Goal: Task Accomplishment & Management: Use online tool/utility

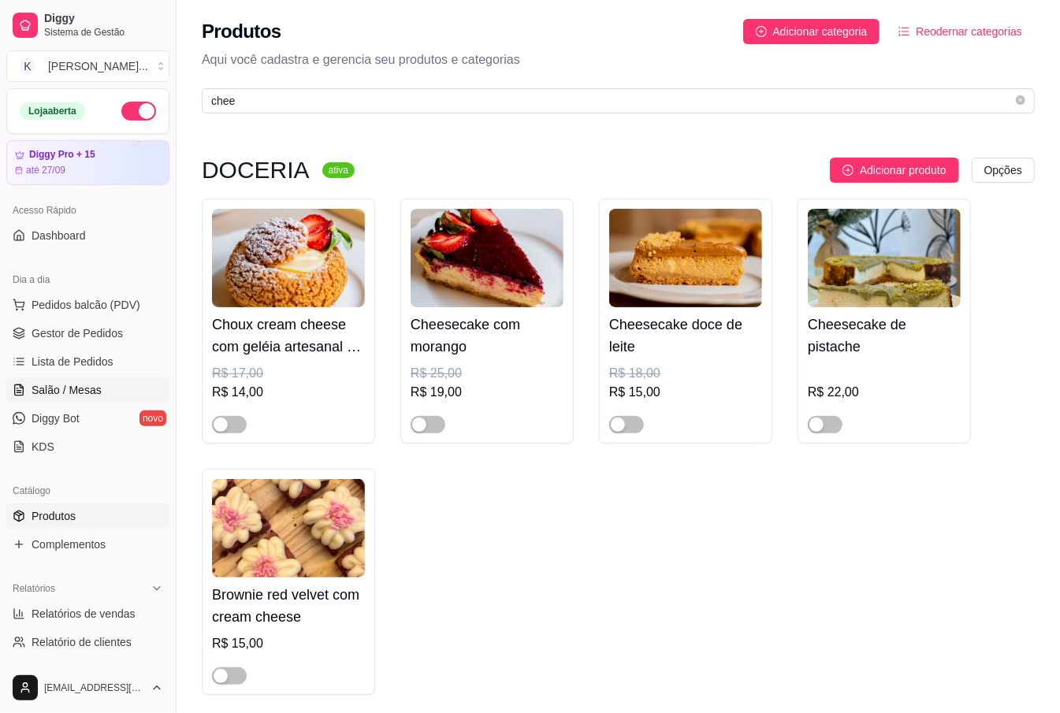
click at [89, 391] on span "Salão / Mesas" at bounding box center [67, 390] width 70 height 16
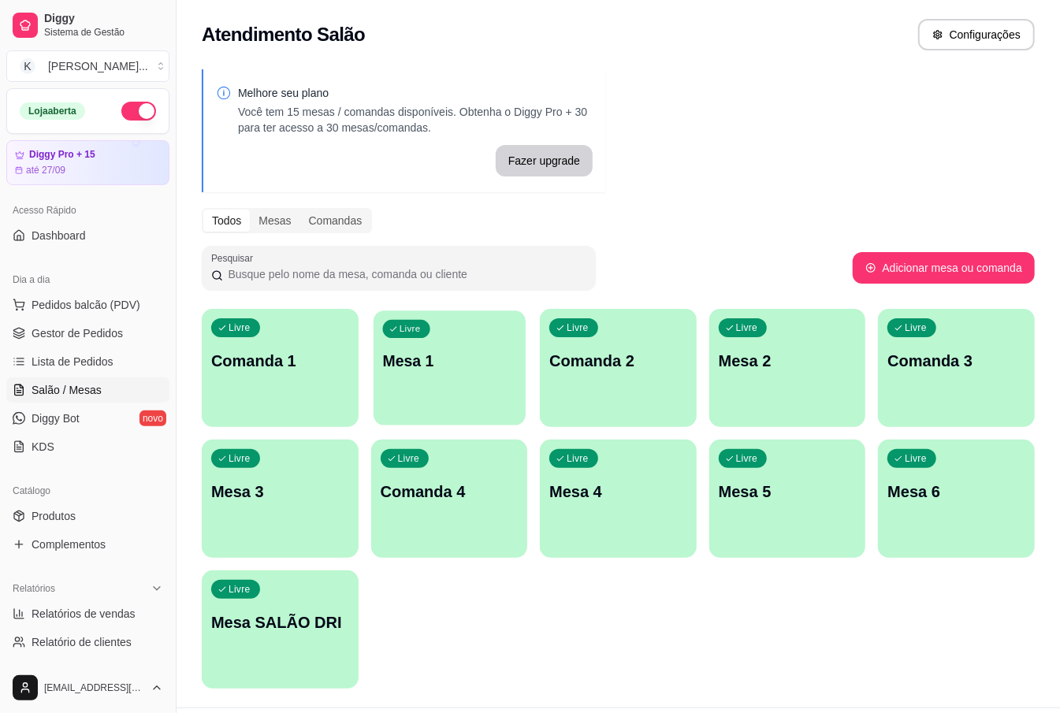
click at [467, 393] on div "Livre Mesa 1" at bounding box center [450, 359] width 152 height 96
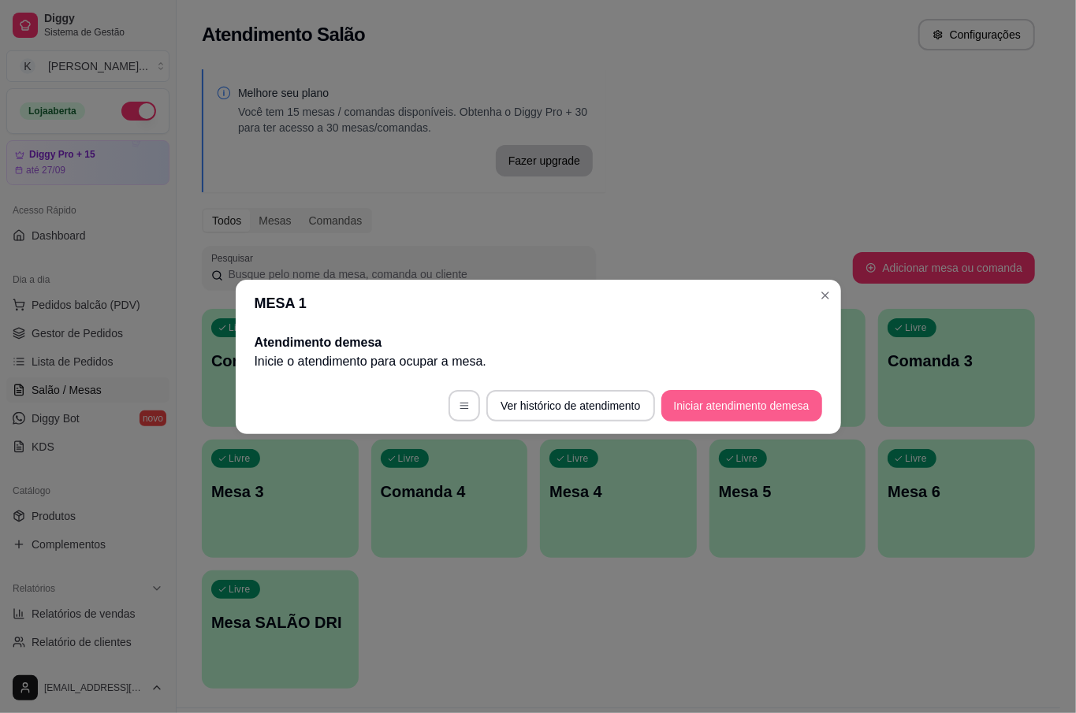
click at [726, 401] on button "Iniciar atendimento de mesa" at bounding box center [741, 406] width 161 height 32
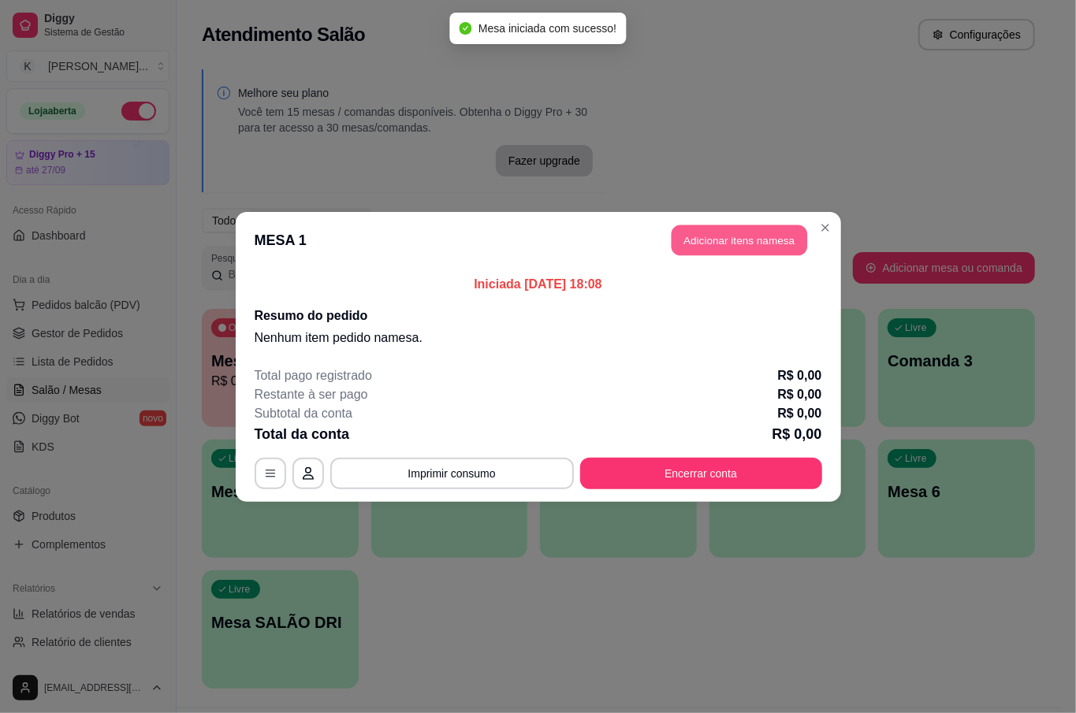
click at [694, 247] on button "Adicionar itens na mesa" at bounding box center [740, 240] width 136 height 31
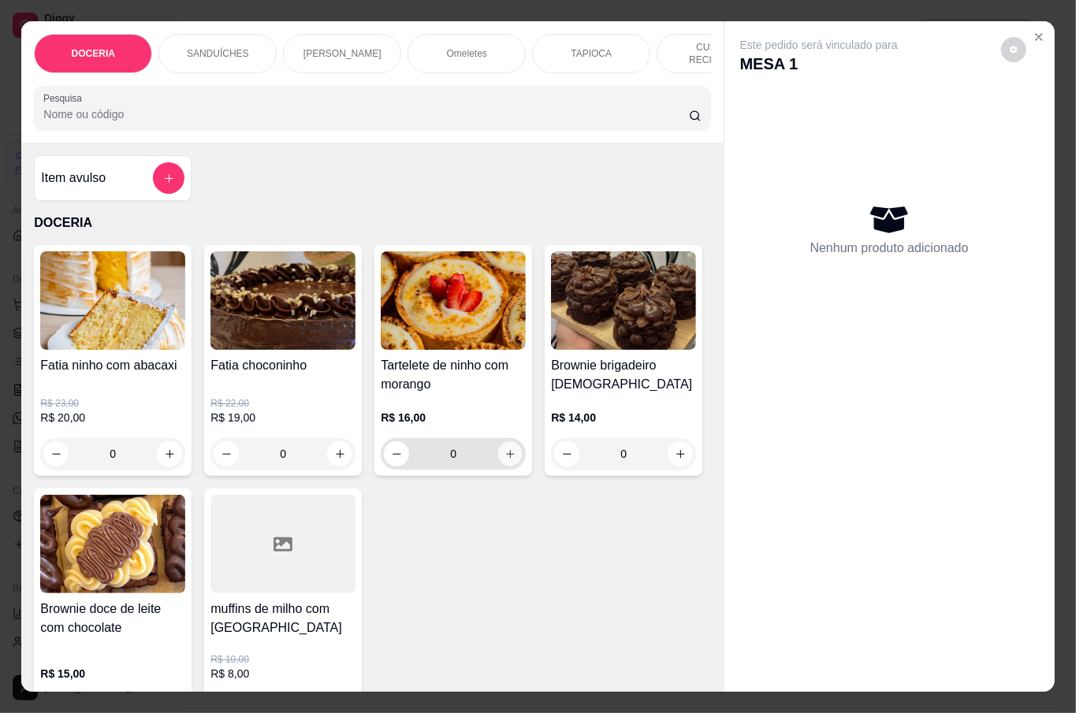
click at [504, 455] on icon "increase-product-quantity" at bounding box center [510, 454] width 12 height 12
type input "1"
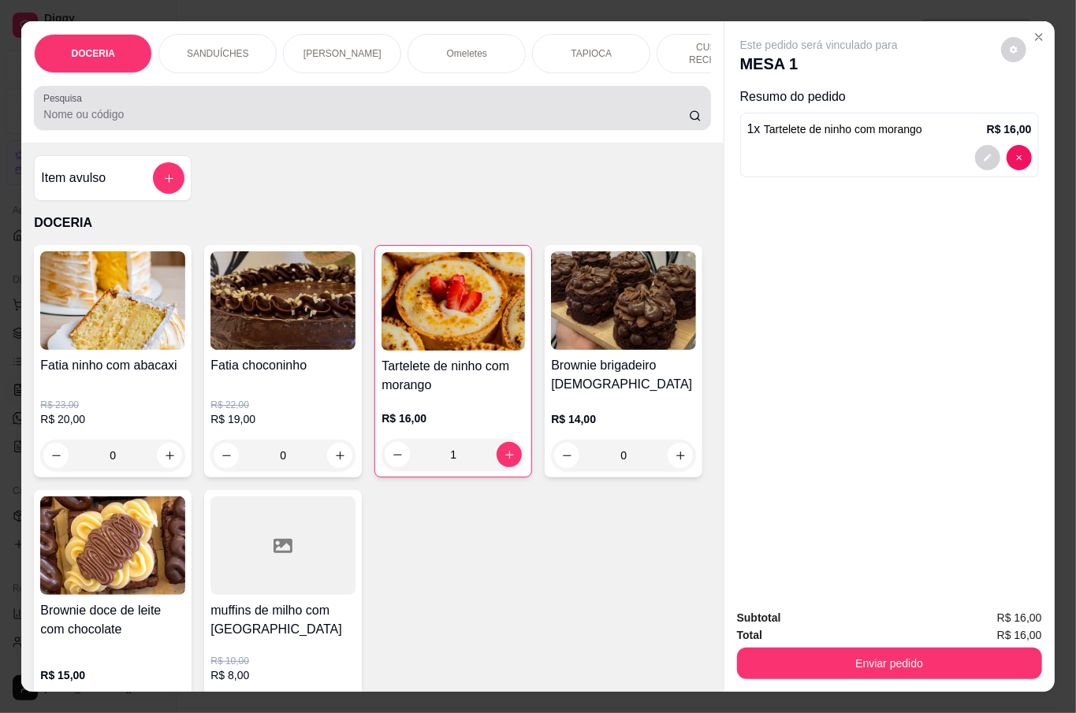
click at [364, 106] on input "Pesquisa" at bounding box center [366, 114] width 646 height 16
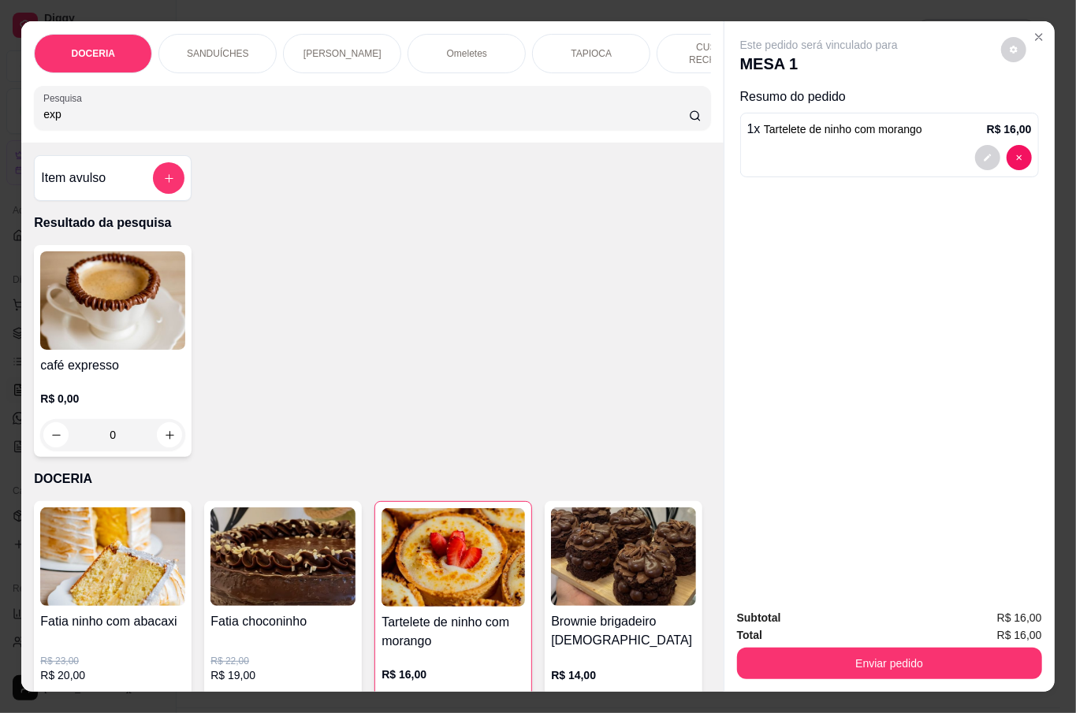
type input "exp"
click at [143, 407] on div "R$ 0,00 0" at bounding box center [112, 421] width 145 height 60
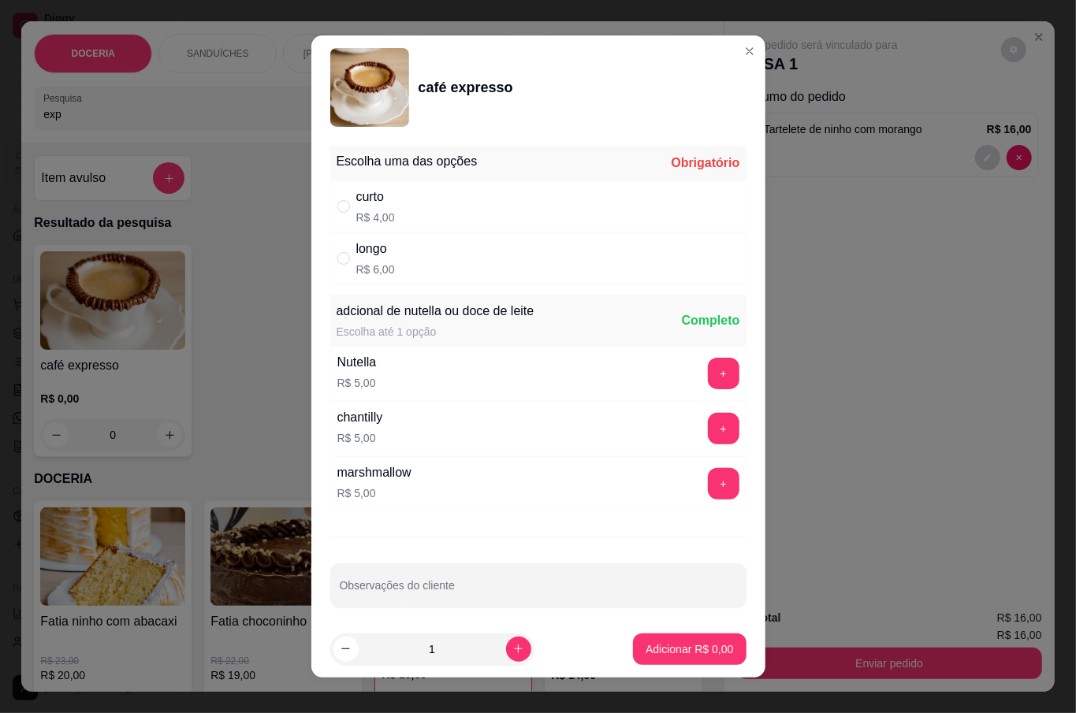
click at [419, 202] on div "curto R$ 4,00" at bounding box center [538, 206] width 416 height 52
radio input "true"
click at [685, 643] on p "Adicionar R$ 4,00" at bounding box center [689, 650] width 87 height 16
type input "1"
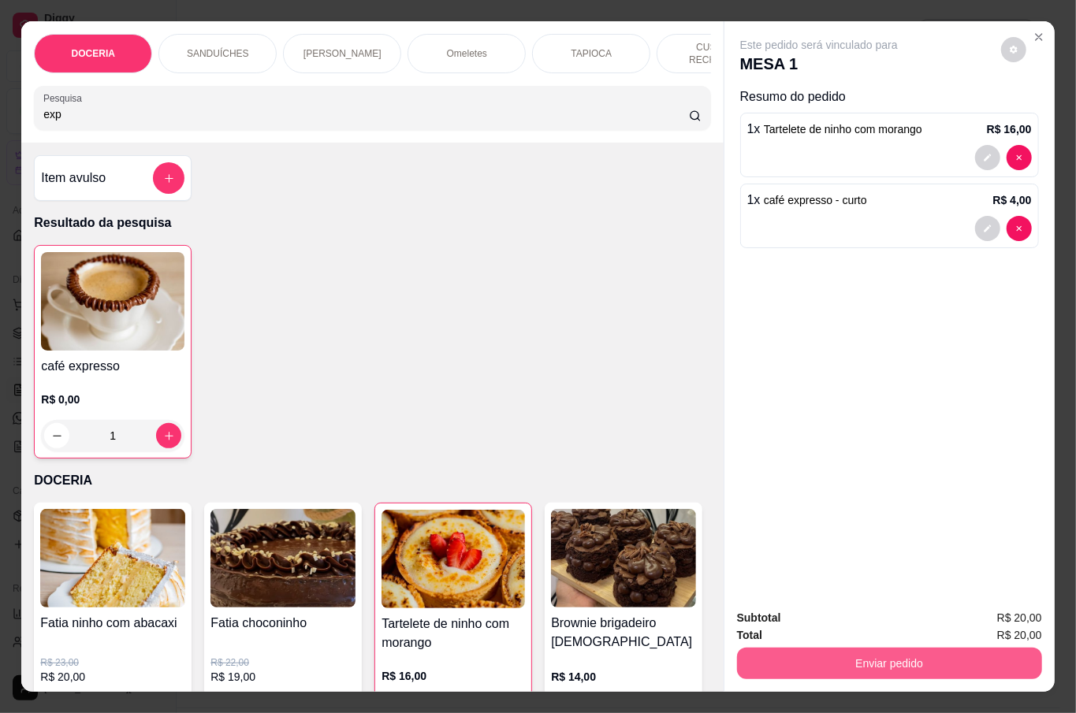
click at [919, 660] on button "Enviar pedido" at bounding box center [889, 664] width 305 height 32
click at [794, 615] on button "Não registrar e enviar pedido" at bounding box center [836, 617] width 164 height 30
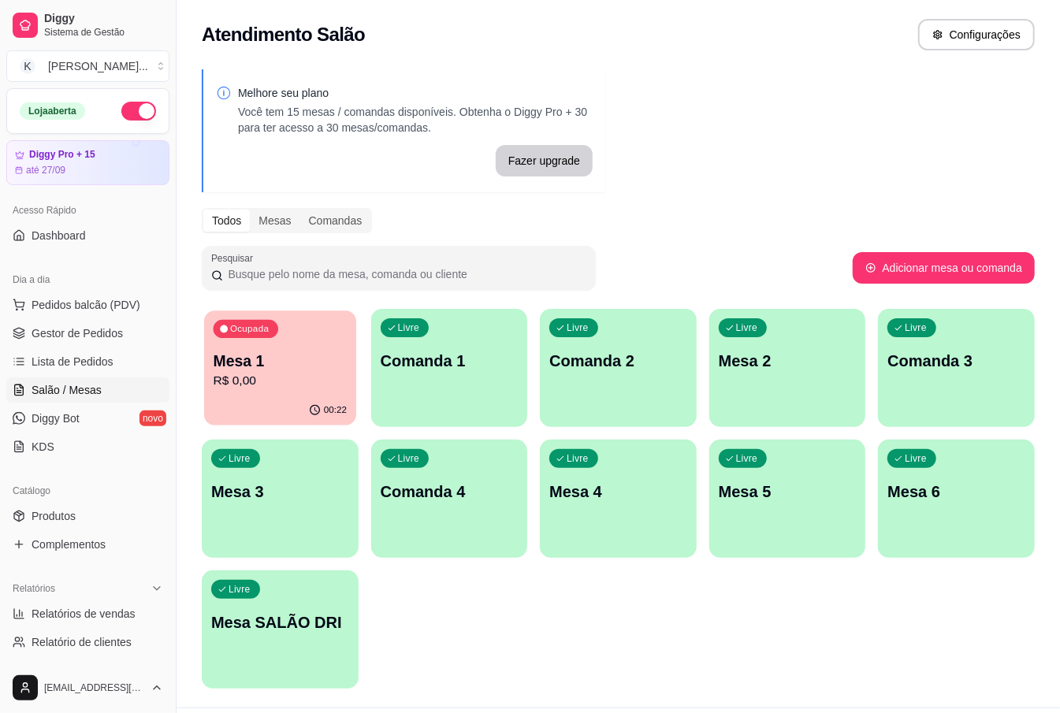
click at [316, 393] on div "Ocupada Mesa 1 R$ 0,00" at bounding box center [280, 353] width 152 height 85
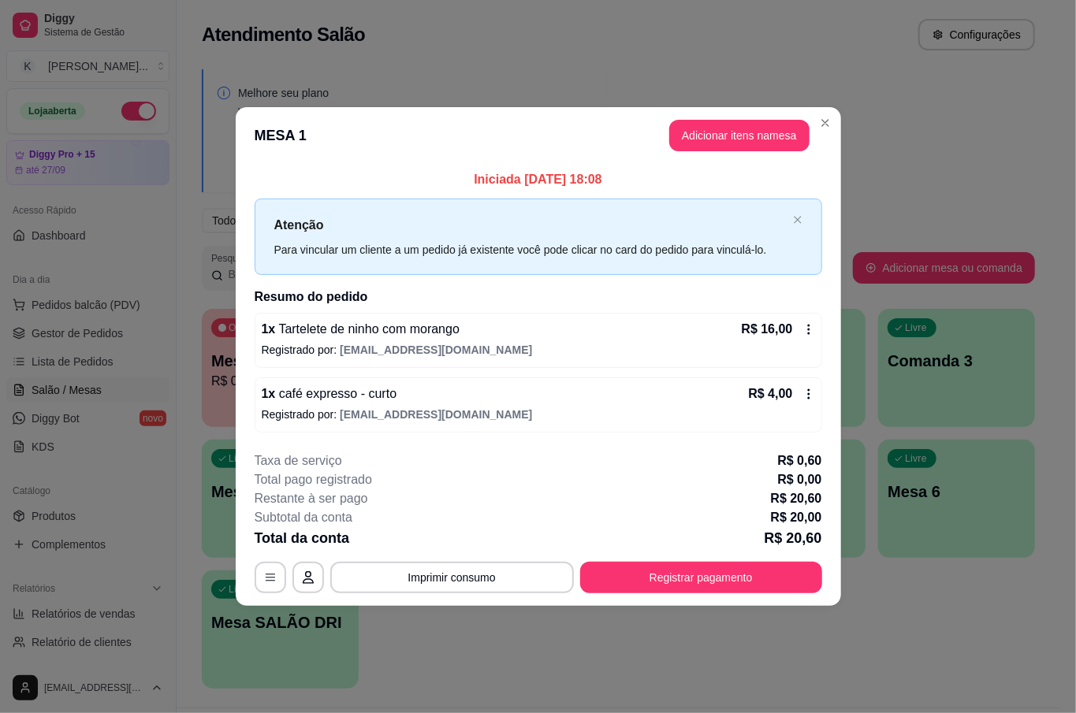
click at [742, 583] on button "Registrar pagamento" at bounding box center [701, 578] width 242 height 32
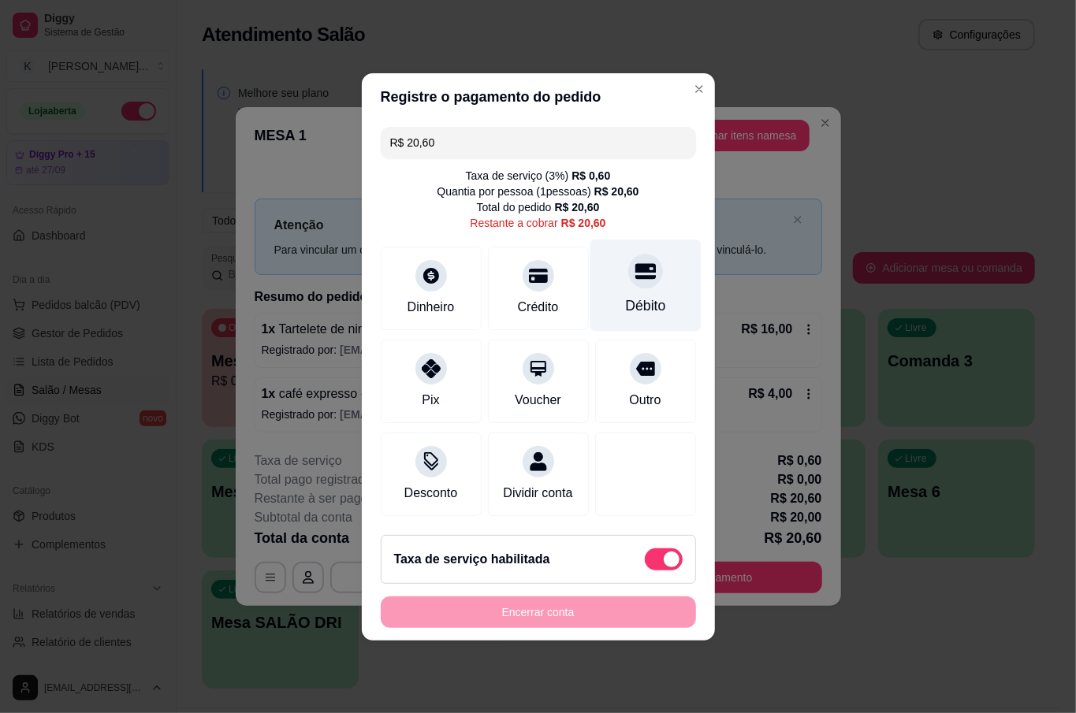
click at [635, 298] on div "Débito" at bounding box center [645, 306] width 40 height 20
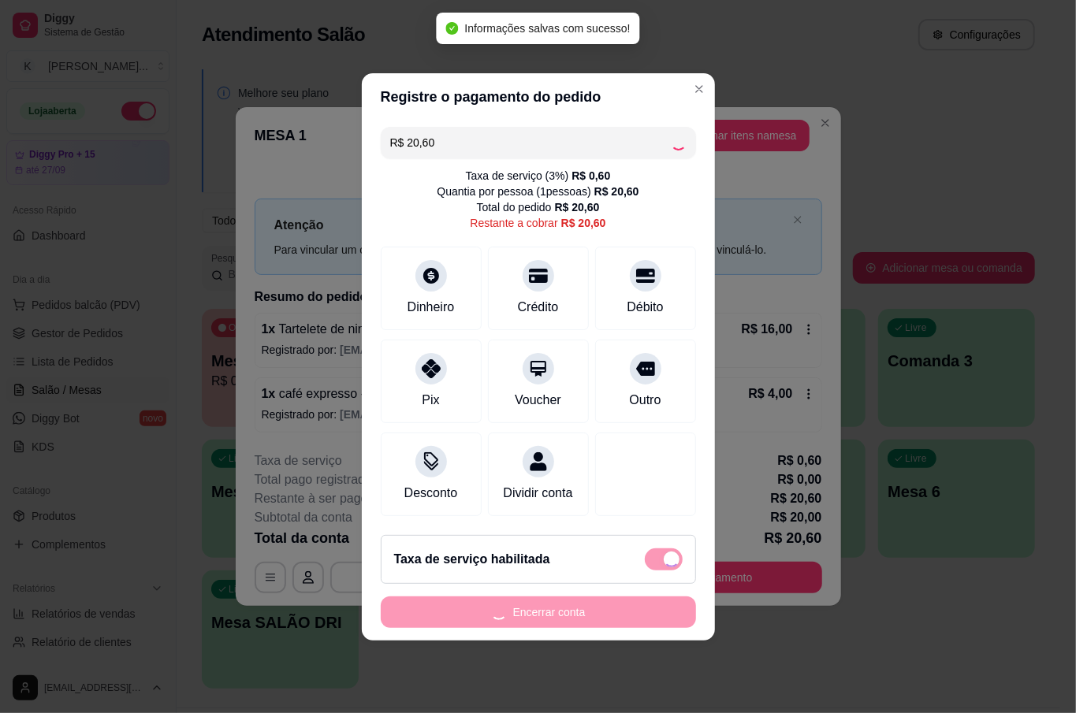
type input "R$ 0,00"
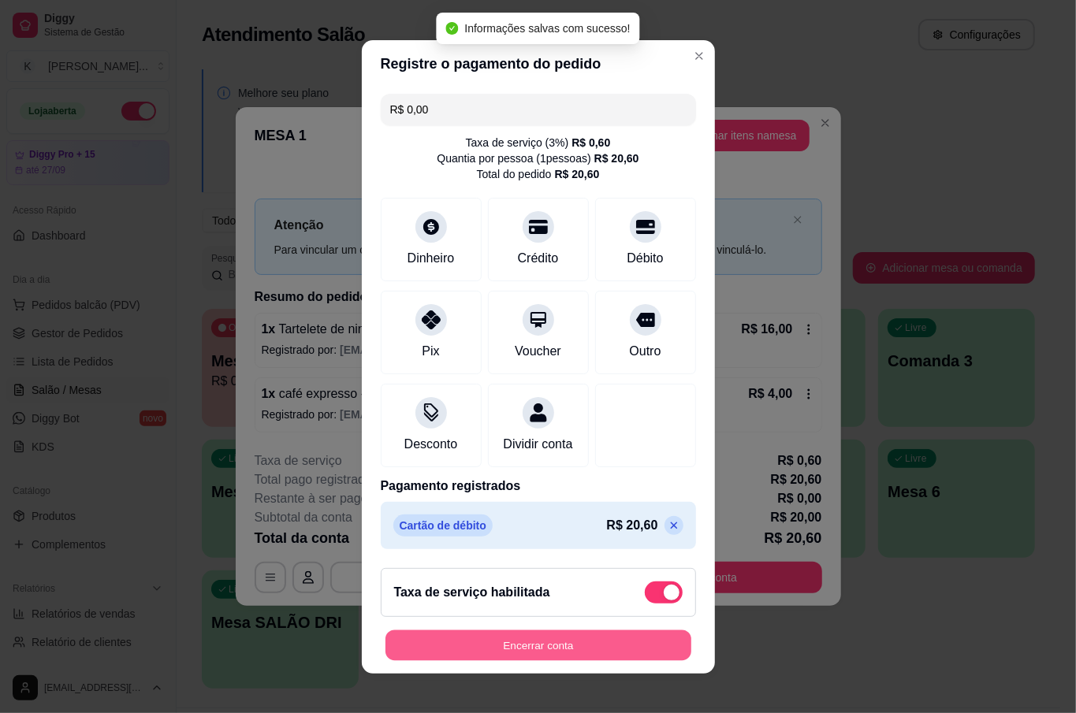
click at [586, 653] on button "Encerrar conta" at bounding box center [538, 645] width 306 height 31
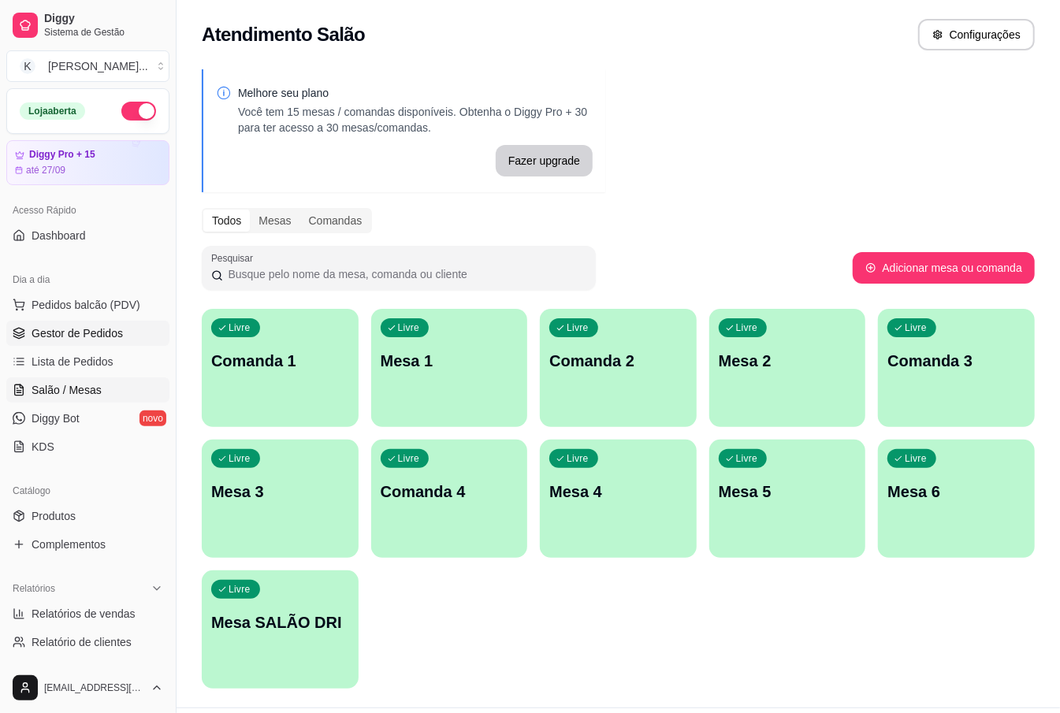
click at [130, 340] on link "Gestor de Pedidos" at bounding box center [87, 333] width 163 height 25
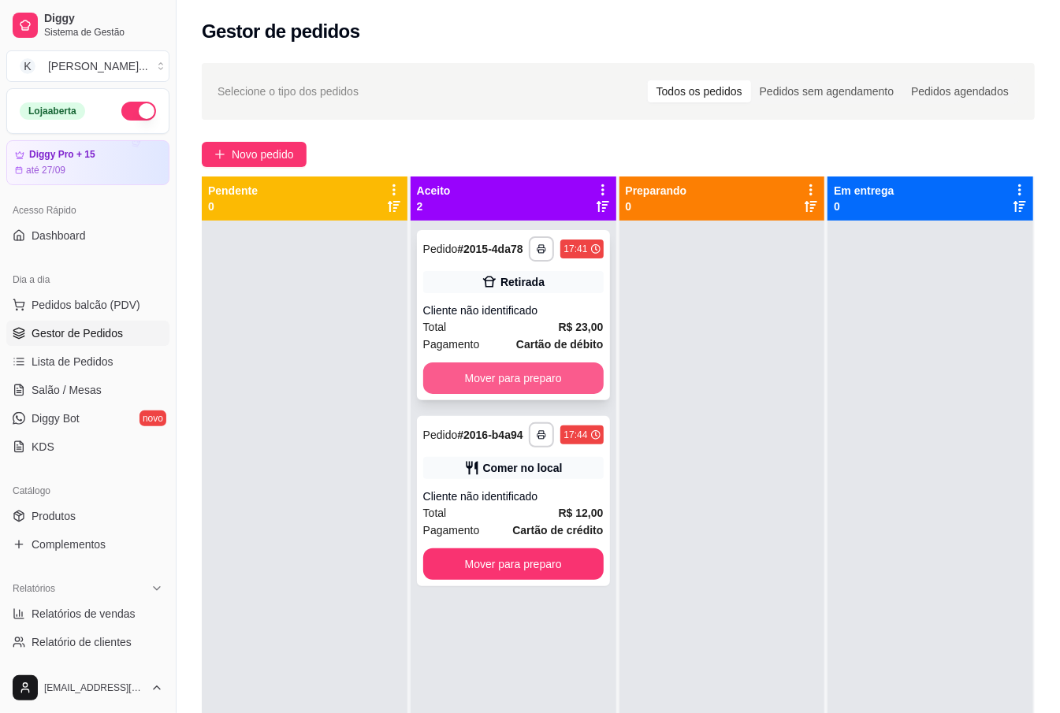
click at [462, 385] on button "Mover para preparo" at bounding box center [513, 379] width 180 height 32
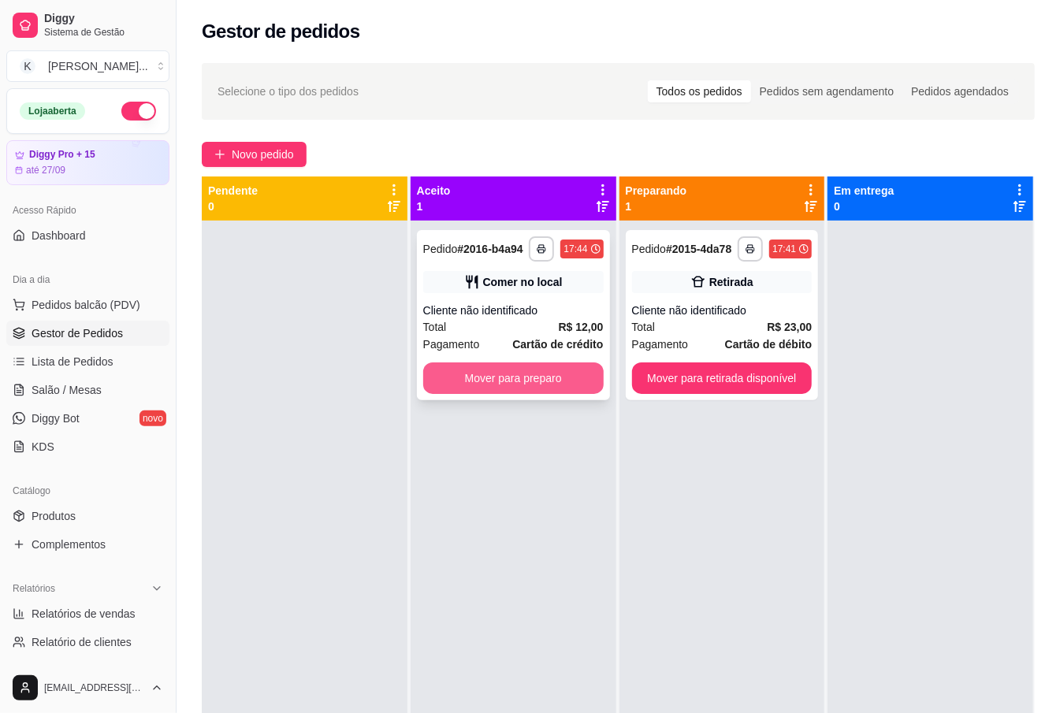
click at [564, 377] on button "Mover para preparo" at bounding box center [513, 379] width 180 height 32
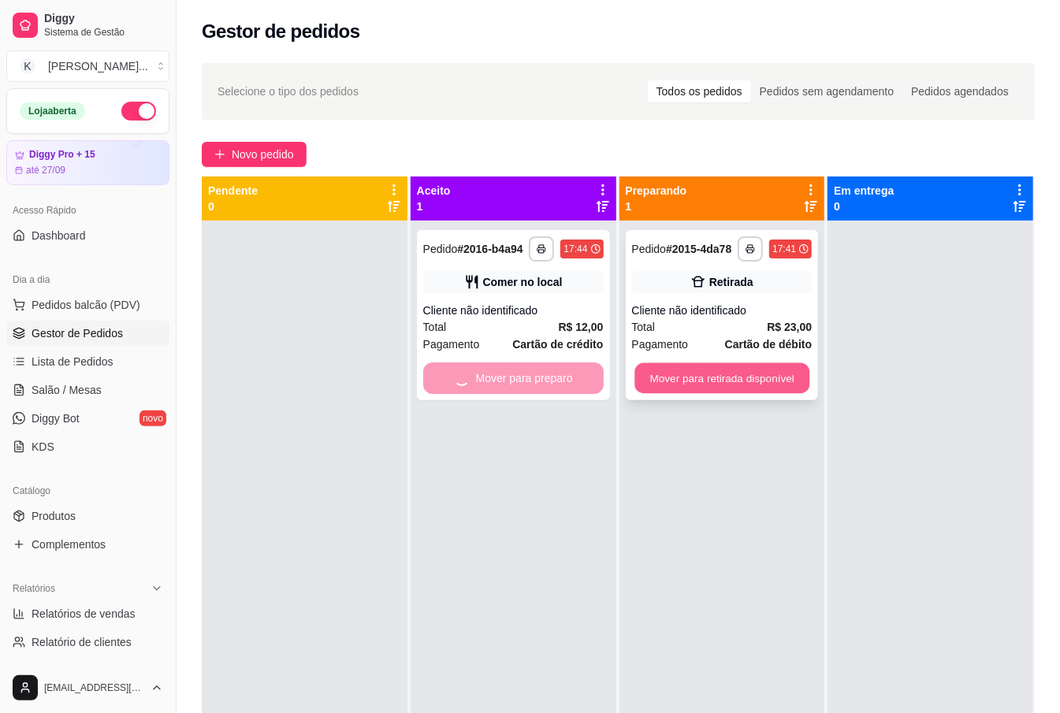
click at [651, 377] on button "Mover para retirada disponível" at bounding box center [721, 378] width 175 height 31
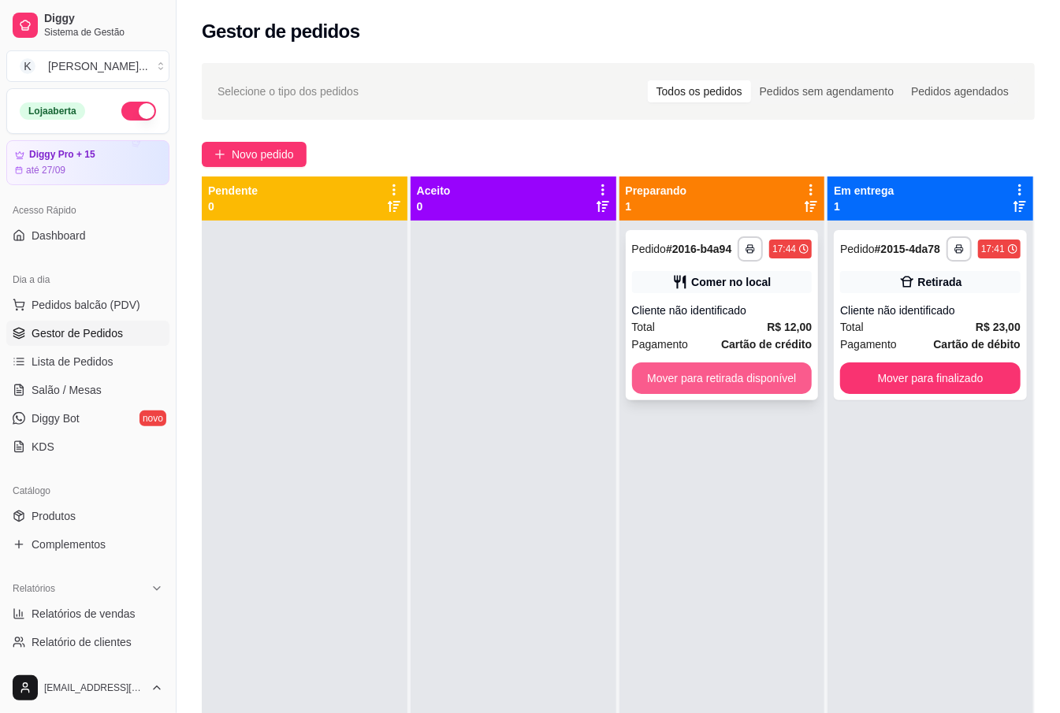
click at [773, 378] on button "Mover para retirada disponível" at bounding box center [722, 379] width 180 height 32
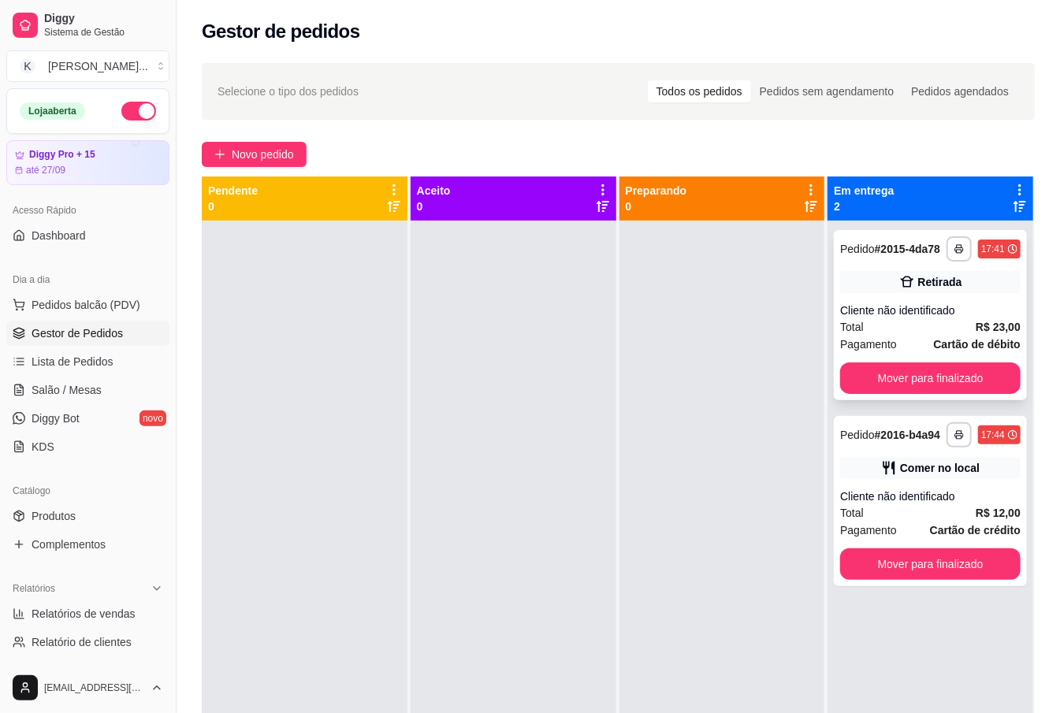
click at [881, 388] on button "Mover para finalizado" at bounding box center [930, 379] width 180 height 32
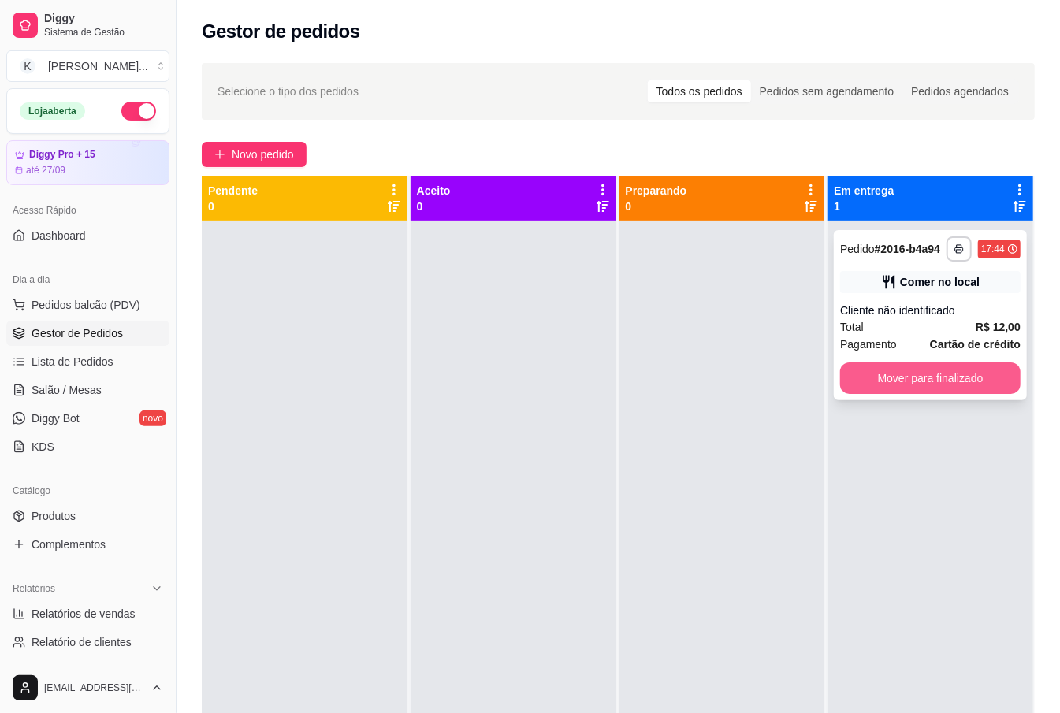
click at [908, 367] on button "Mover para finalizado" at bounding box center [930, 379] width 180 height 32
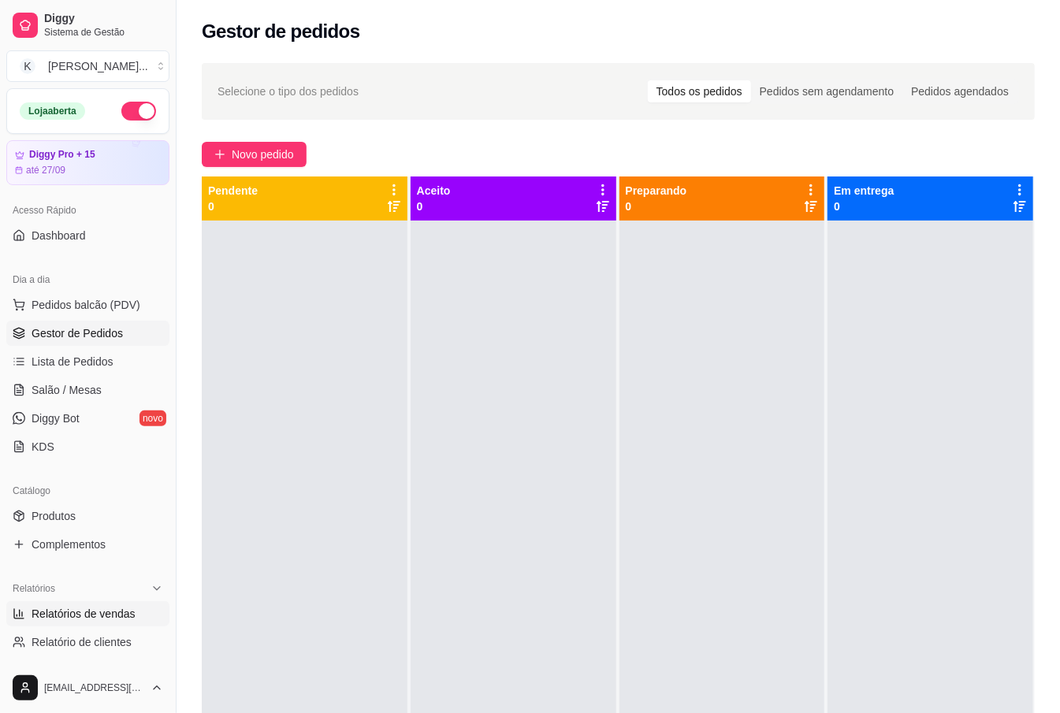
click at [117, 616] on span "Relatórios de vendas" at bounding box center [84, 614] width 104 height 16
select select "ALL"
select select "0"
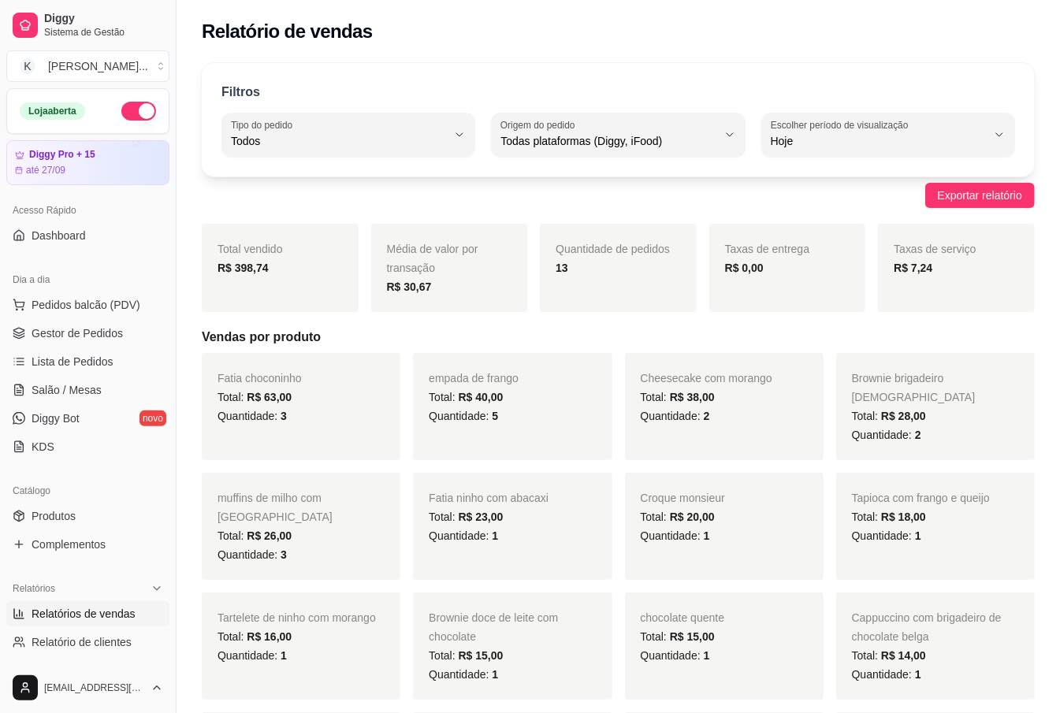
click at [96, 377] on ul "Pedidos balcão (PDV) Gestor de Pedidos Lista de Pedidos Salão / Mesas Diggy Bot…" at bounding box center [87, 375] width 163 height 167
click at [101, 383] on link "Salão / Mesas" at bounding box center [87, 390] width 163 height 25
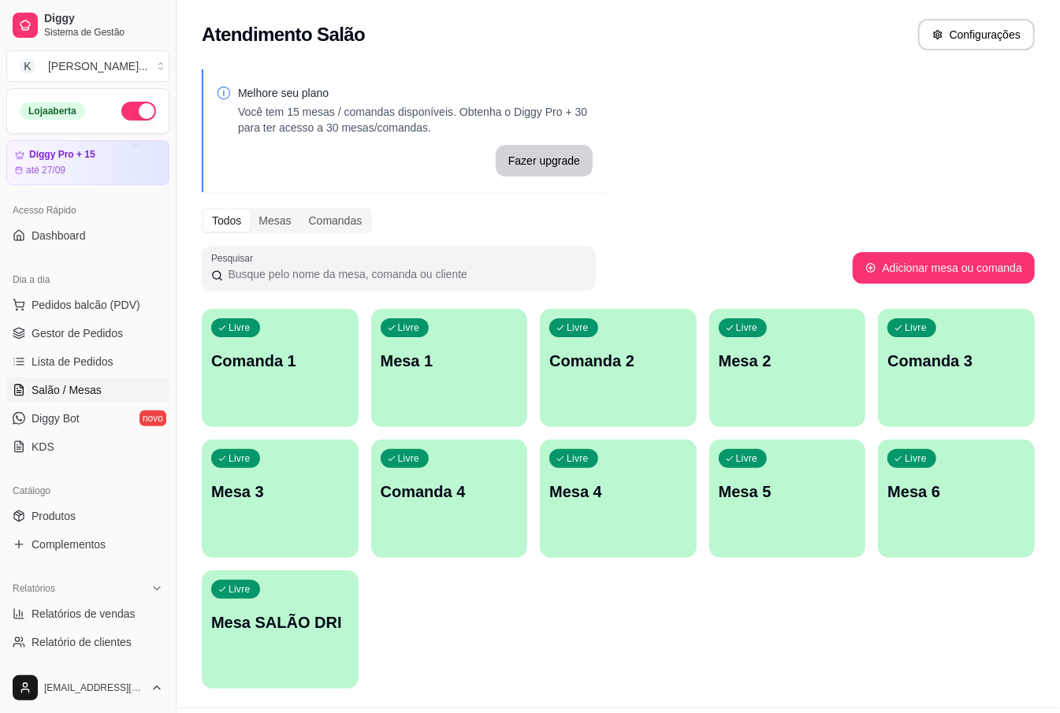
click at [0, 60] on div "Diggy Sistema de Gestão K [PERSON_NAME] ..." at bounding box center [88, 44] width 176 height 88
click at [478, 372] on div "Livre Mesa 1" at bounding box center [449, 358] width 157 height 99
click at [319, 377] on div "Livre Comanda 1" at bounding box center [280, 358] width 157 height 99
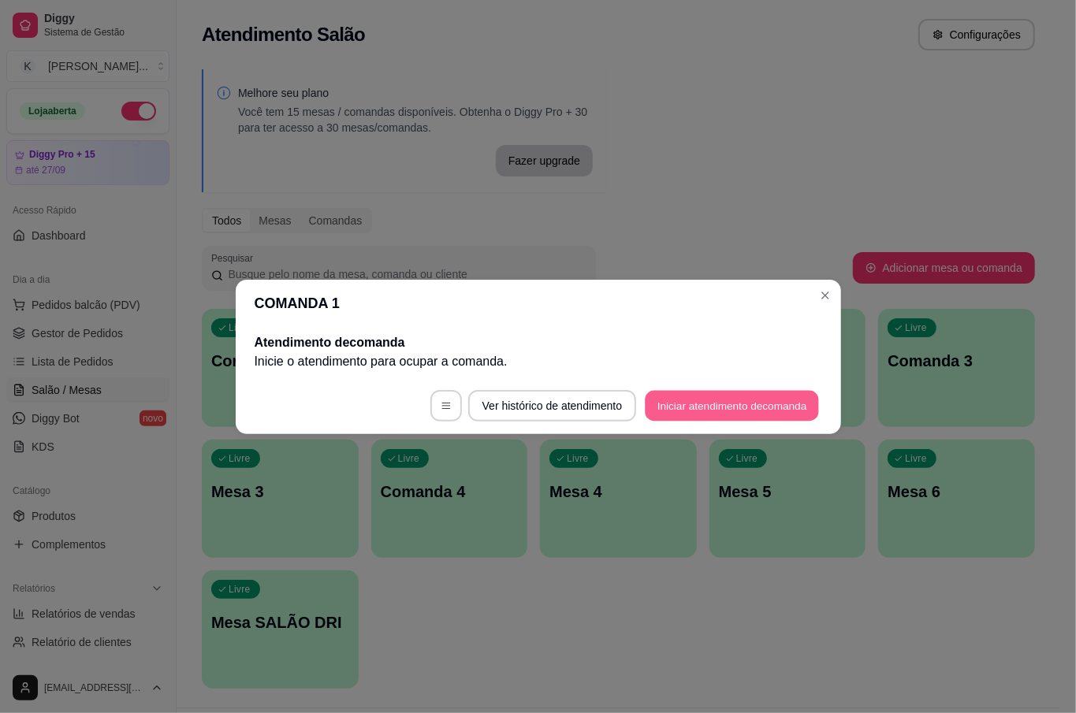
click at [709, 398] on button "Iniciar atendimento de comanda" at bounding box center [733, 405] width 174 height 31
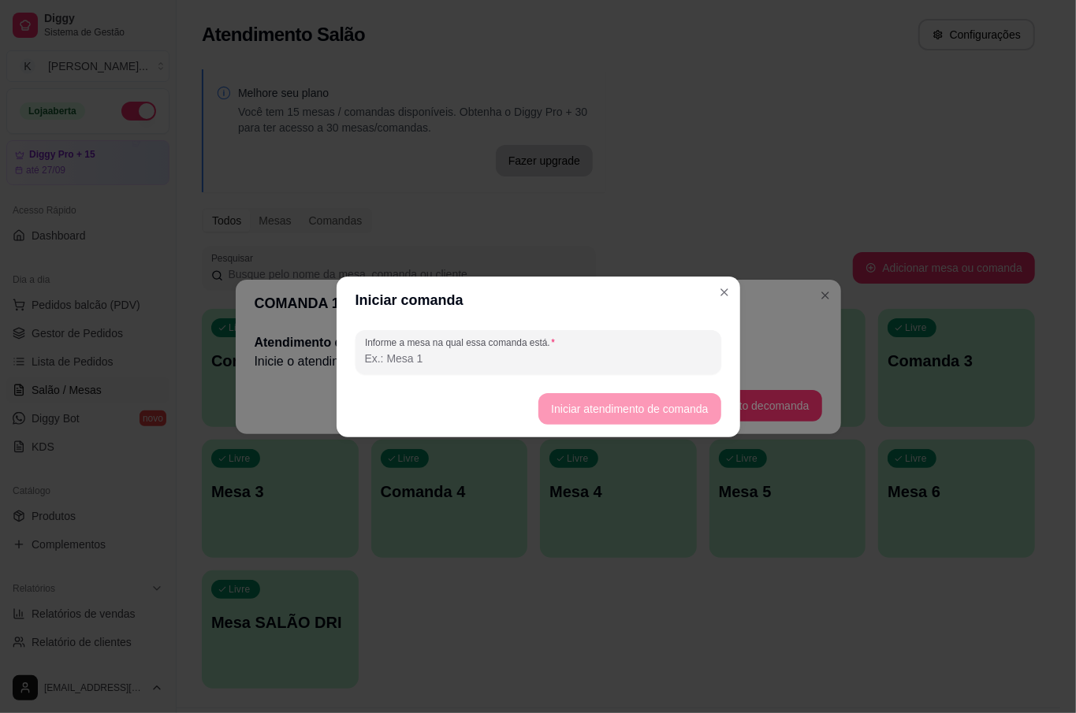
drag, startPoint x: 700, startPoint y: 433, endPoint x: 672, endPoint y: 442, distance: 29.2
click at [697, 435] on footer "Iniciar atendimento de comanda" at bounding box center [539, 409] width 404 height 57
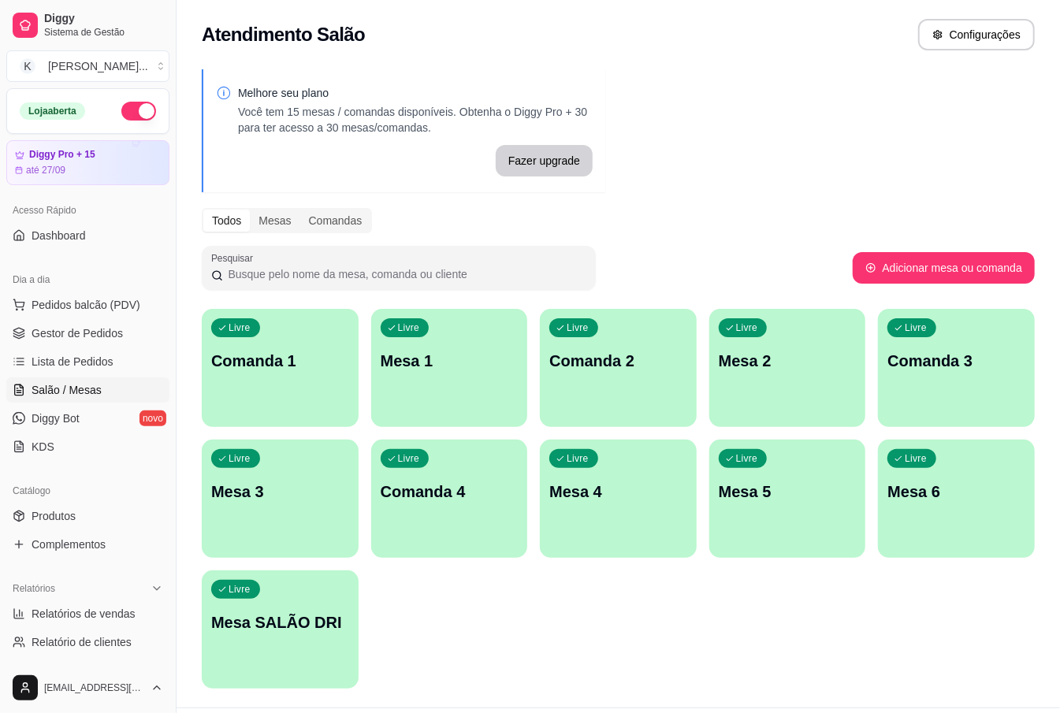
click at [314, 356] on p "Comanda 1" at bounding box center [280, 361] width 138 height 22
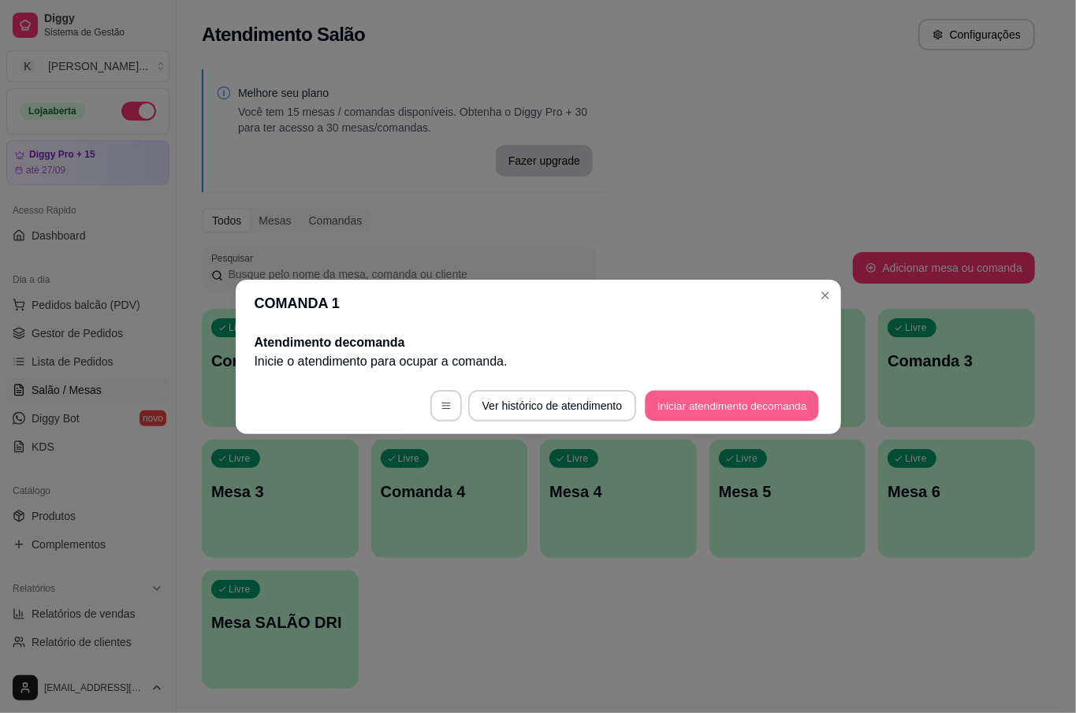
click at [758, 407] on button "Iniciar atendimento de comanda" at bounding box center [733, 405] width 174 height 31
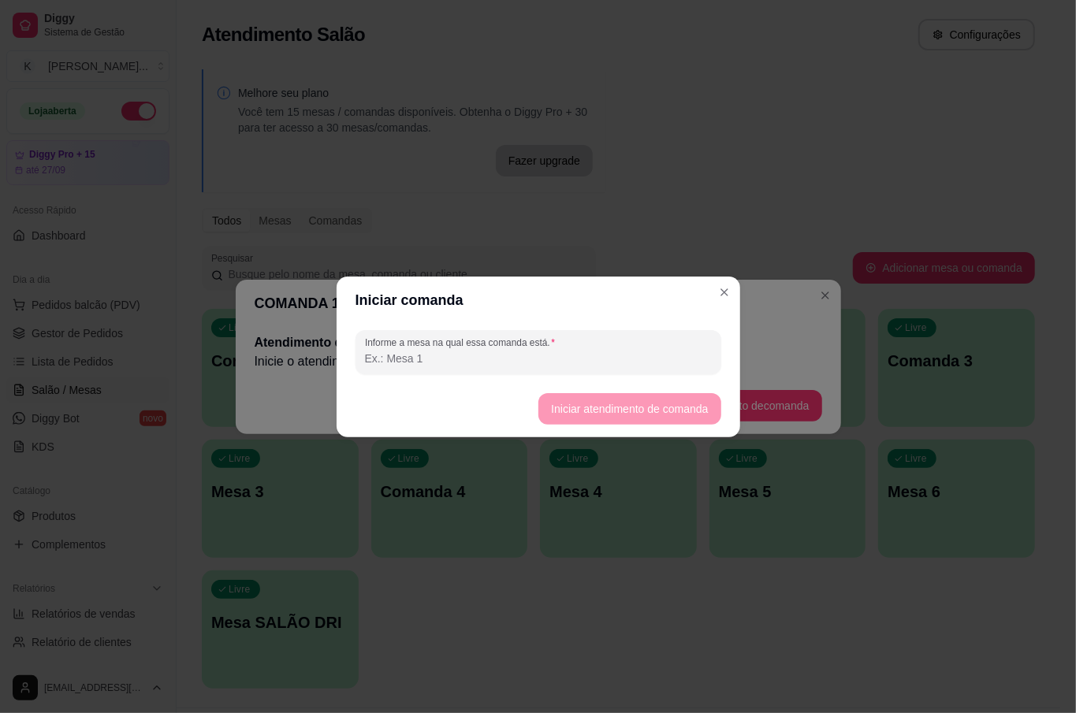
click at [417, 359] on input "Informe a mesa na qual essa comanda está." at bounding box center [538, 359] width 347 height 16
click at [421, 342] on label "Informe a mesa na qual essa comanda está." at bounding box center [462, 342] width 195 height 13
click at [421, 351] on input "Informe a mesa na qual essa comanda está." at bounding box center [538, 359] width 347 height 16
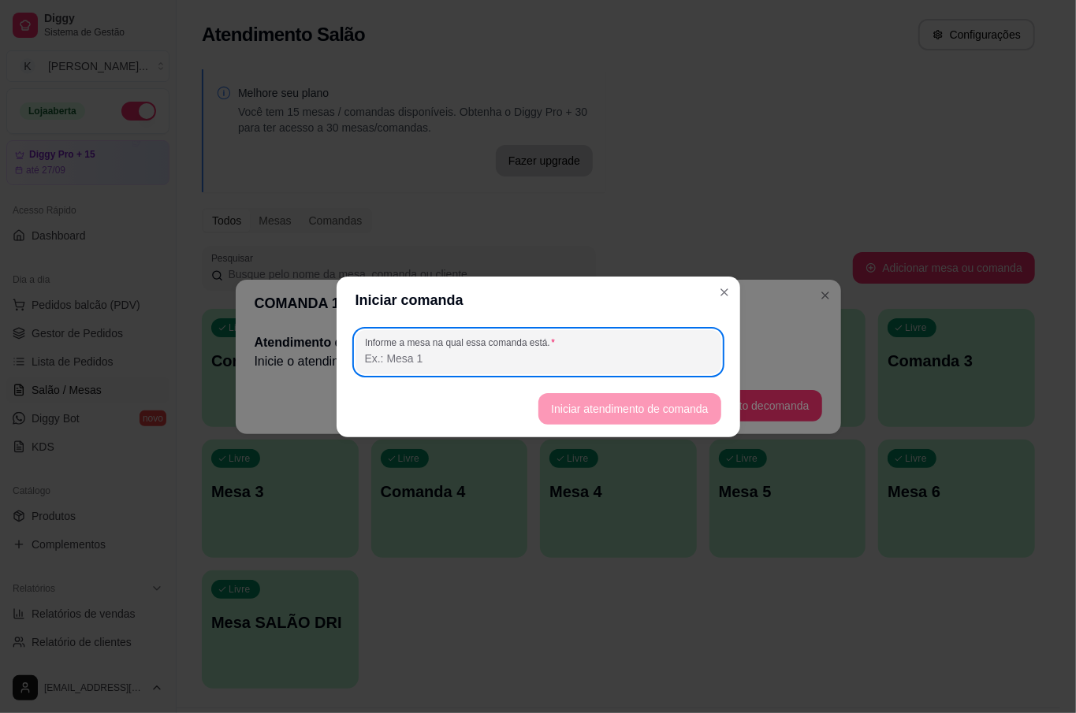
click at [419, 363] on input "Informe a mesa na qual essa comanda está." at bounding box center [538, 359] width 347 height 16
